Goal: Information Seeking & Learning: Understand process/instructions

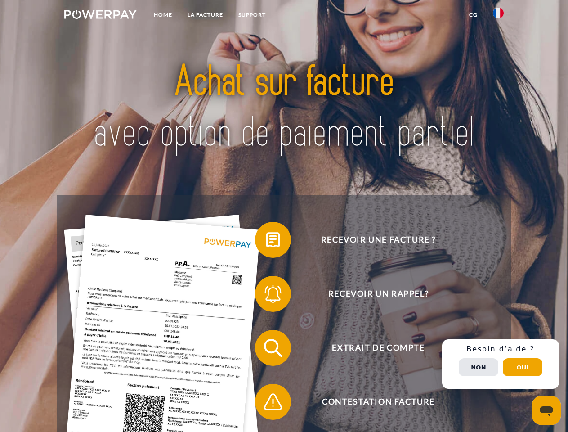
click at [100, 16] on img at bounding box center [100, 14] width 72 height 9
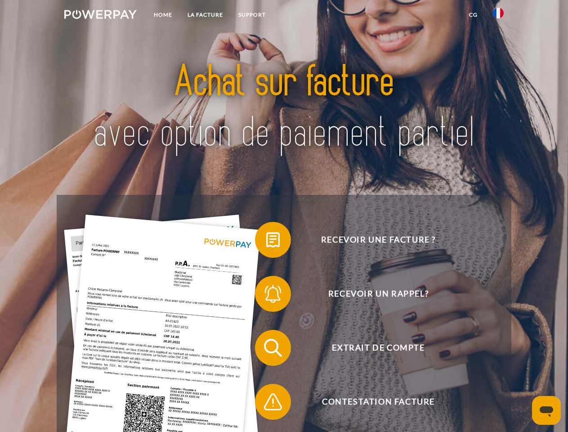
click at [498, 16] on img at bounding box center [498, 13] width 11 height 11
click at [473, 15] on link "CG" at bounding box center [473, 15] width 24 height 16
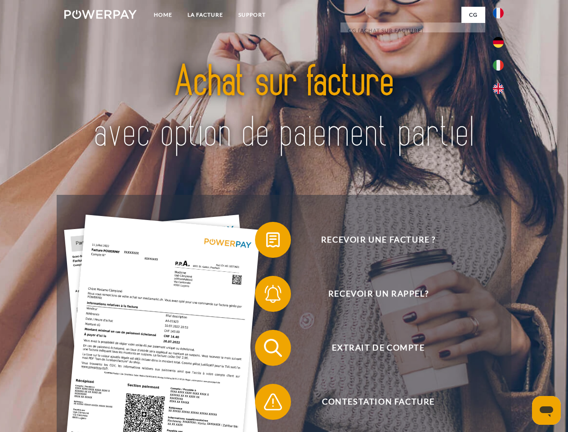
click at [266, 241] on span at bounding box center [259, 239] width 45 height 45
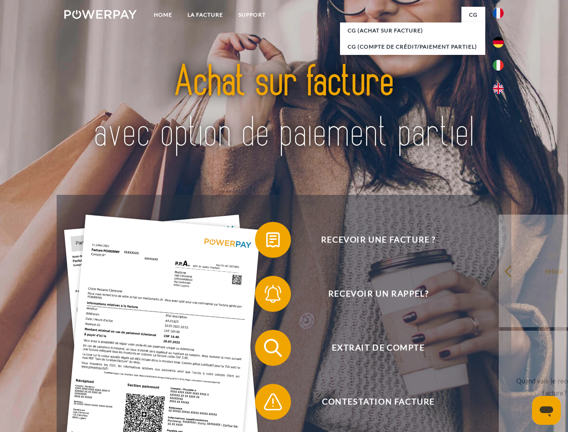
click at [266, 295] on span at bounding box center [259, 293] width 45 height 45
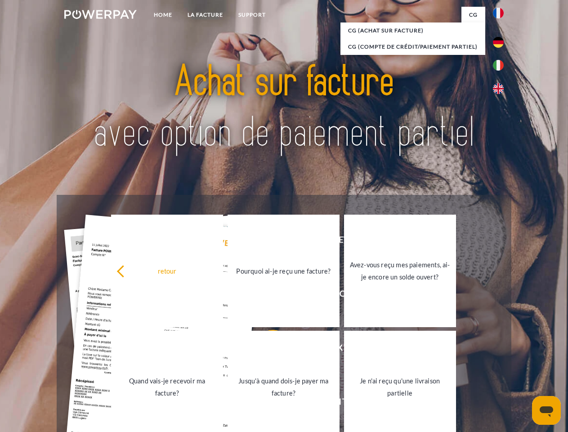
click at [266, 349] on link "Jusqu'à quand dois-je payer ma facture?" at bounding box center [284, 386] width 112 height 112
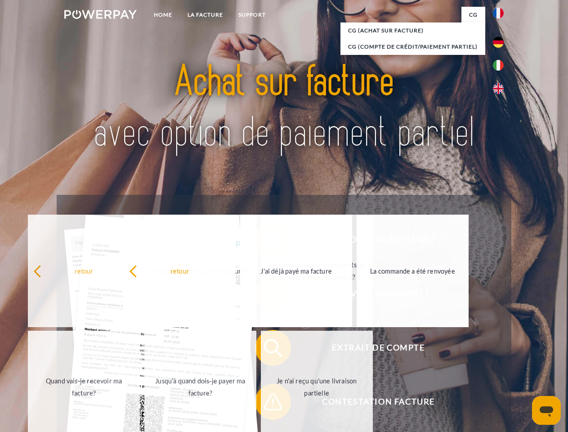
click at [266, 403] on span at bounding box center [259, 401] width 45 height 45
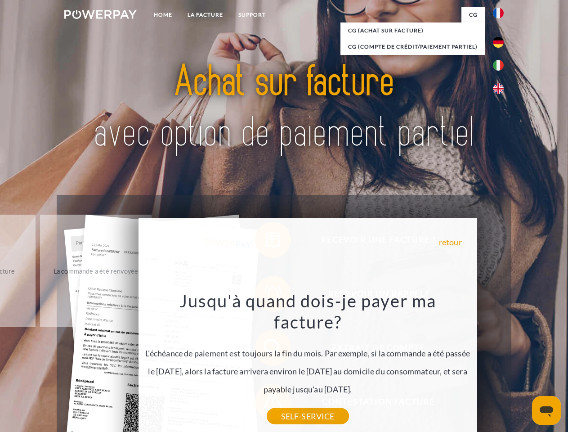
click at [500, 364] on div "Recevoir une facture ? Recevoir un rappel? Extrait de compte retour" at bounding box center [284, 375] width 454 height 360
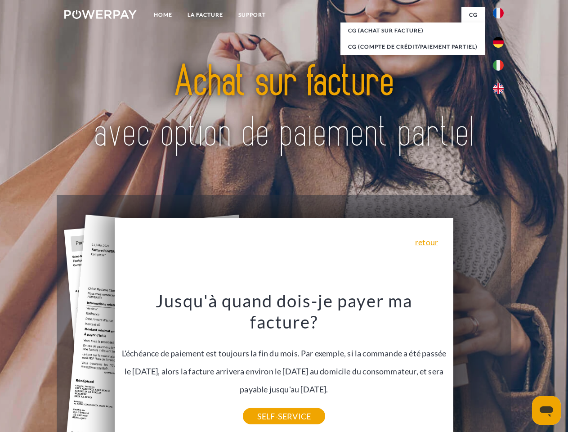
click at [478, 366] on span "Extrait de compte" at bounding box center [378, 348] width 220 height 36
click at [522, 367] on header "Home LA FACTURE Support" at bounding box center [284, 310] width 568 height 621
